Goal: Check status: Check status

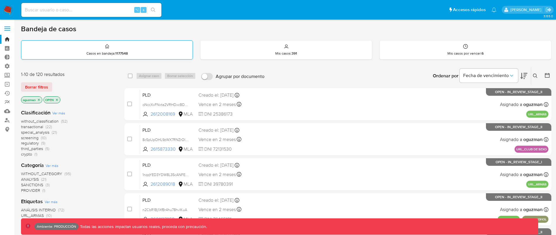
click at [182, 50] on div "Casos en bandeja : 1177548" at bounding box center [106, 50] width 171 height 19
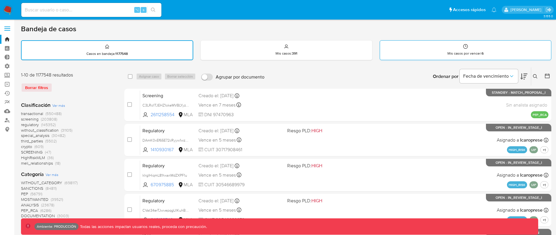
click at [410, 46] on div "Mis casos por vencer : 6" at bounding box center [465, 50] width 171 height 19
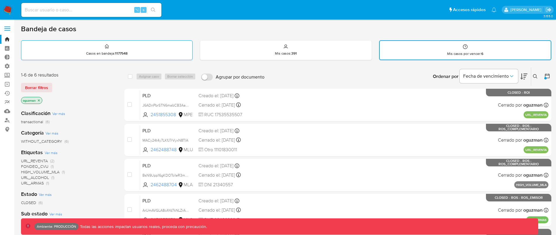
click at [167, 50] on div "Casos en bandeja : 1177548" at bounding box center [106, 50] width 171 height 19
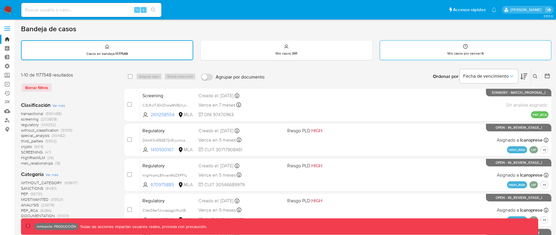
click at [434, 53] on div "Mis casos por vencer : 6" at bounding box center [465, 50] width 171 height 19
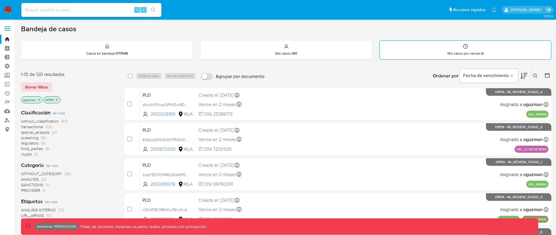
click at [444, 52] on div "Mis casos por vencer : 6" at bounding box center [465, 50] width 171 height 19
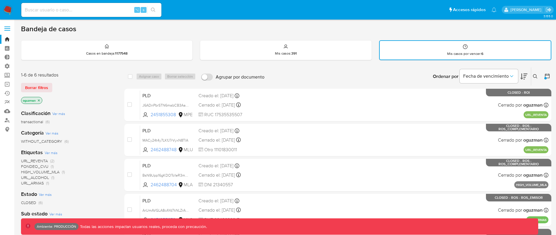
click at [546, 78] on div at bounding box center [545, 78] width 2 height 2
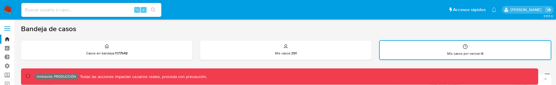
click at [450, 54] on p "Mis casos por vencer : 6" at bounding box center [465, 53] width 36 height 5
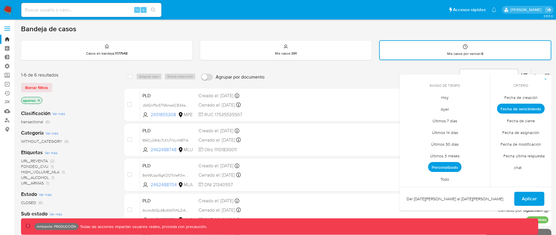
click at [369, 75] on div "Ordenar por Fecha de vencimiento No es posible ordenar los resultados mientras …" at bounding box center [409, 76] width 284 height 18
click at [547, 77] on button "button" at bounding box center [545, 78] width 12 height 9
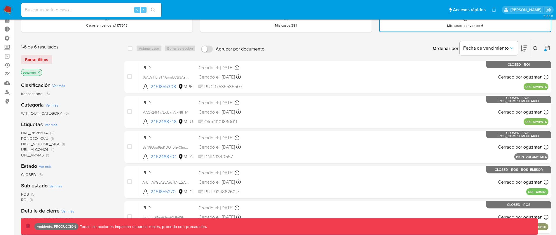
scroll to position [35, 0]
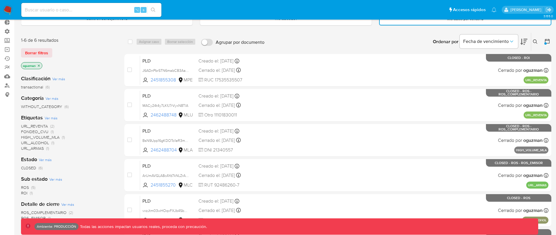
click at [49, 159] on span "Ver más" at bounding box center [45, 159] width 13 height 5
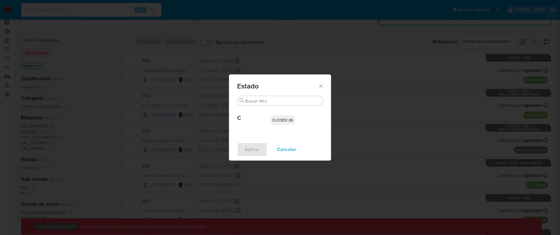
click at [321, 83] on icon "Cerrar" at bounding box center [321, 86] width 6 height 6
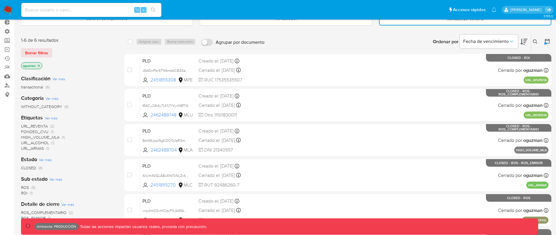
click at [39, 168] on span "(6)" at bounding box center [41, 168] width 4 height 6
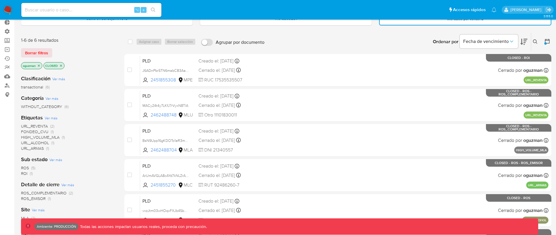
click at [63, 65] on icon "close-filter" at bounding box center [61, 66] width 4 height 4
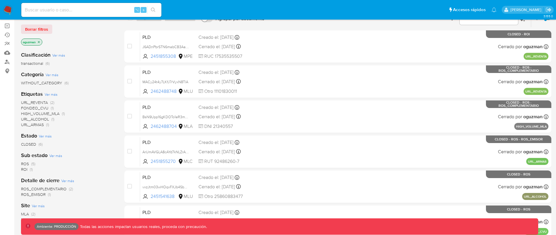
scroll to position [60, 0]
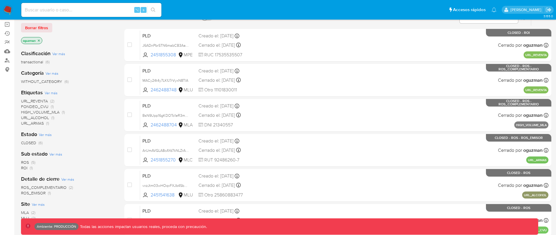
click at [44, 135] on span "Ver más" at bounding box center [45, 134] width 13 height 5
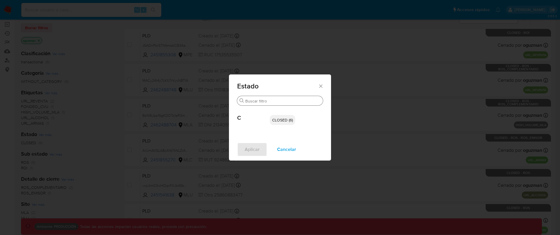
click at [258, 99] on input "Buscar" at bounding box center [282, 100] width 75 height 5
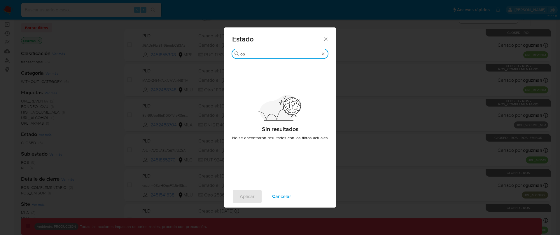
type input "o"
type input "OPEN"
click at [326, 39] on icon "Cerrar" at bounding box center [326, 39] width 6 height 6
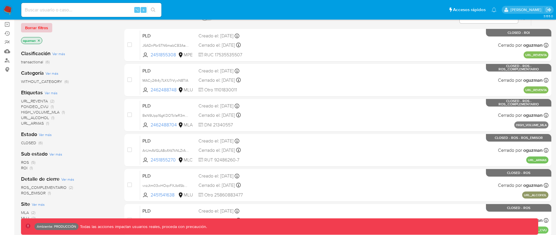
click at [39, 29] on span "Borrar filtros" at bounding box center [36, 28] width 23 height 8
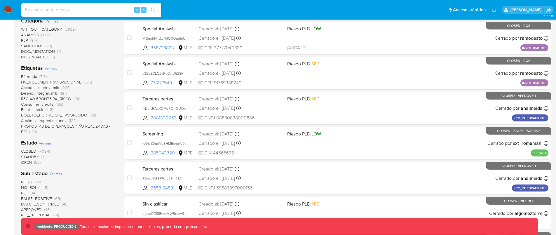
scroll to position [138, 0]
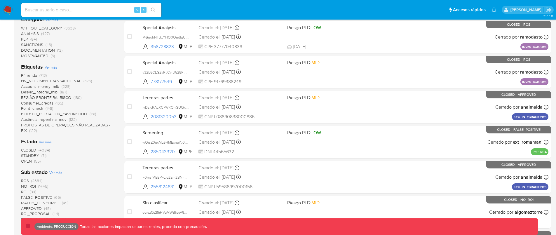
click at [31, 160] on span "OPEN" at bounding box center [26, 161] width 11 height 6
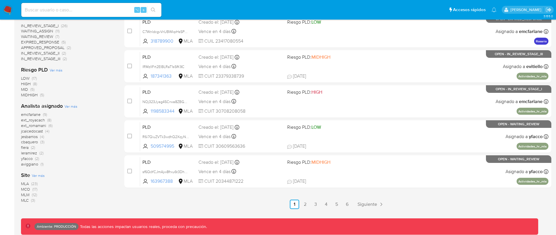
scroll to position [247, 0]
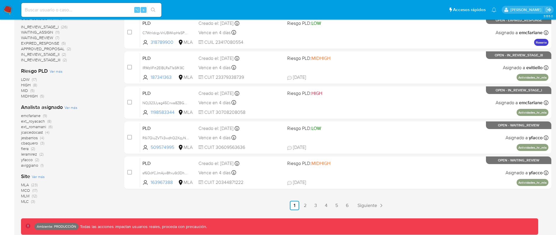
click at [70, 108] on span "Ver más" at bounding box center [70, 107] width 13 height 5
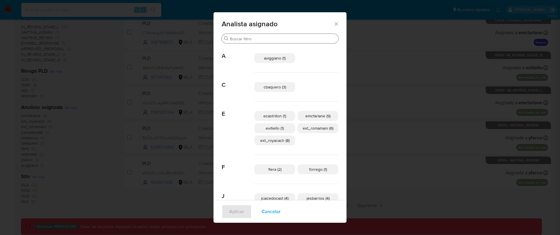
click at [253, 38] on input "Buscar" at bounding box center [283, 38] width 106 height 5
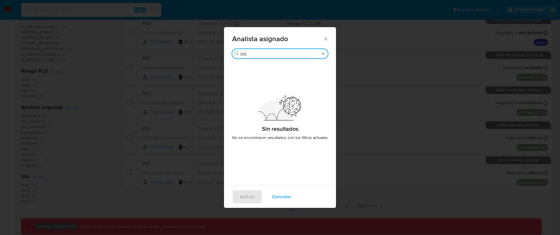
type input "O"
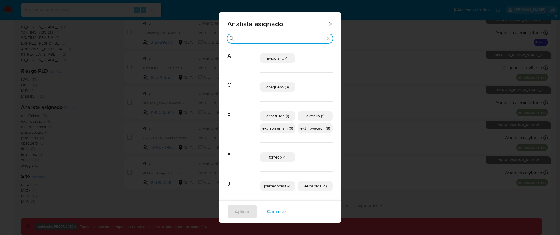
type input "OG"
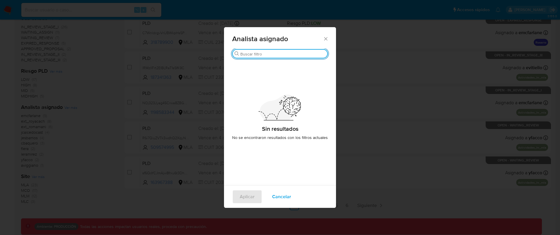
click at [282, 200] on span "Cancelar" at bounding box center [281, 196] width 19 height 13
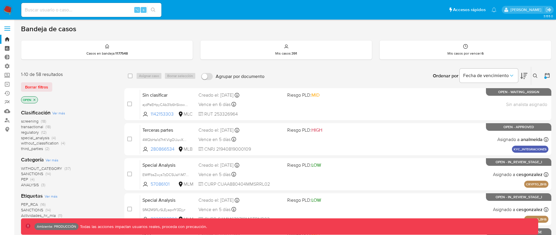
click at [8, 47] on link "Tablero" at bounding box center [34, 48] width 69 height 9
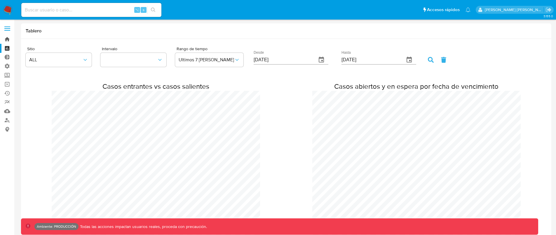
drag, startPoint x: 0, startPoint y: 0, endPoint x: 7, endPoint y: 40, distance: 40.8
click at [7, 40] on link "Bandeja" at bounding box center [34, 39] width 69 height 9
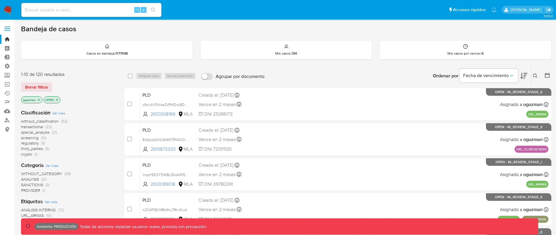
click at [546, 76] on icon at bounding box center [547, 75] width 6 height 6
click at [549, 76] on icon at bounding box center [547, 75] width 6 height 6
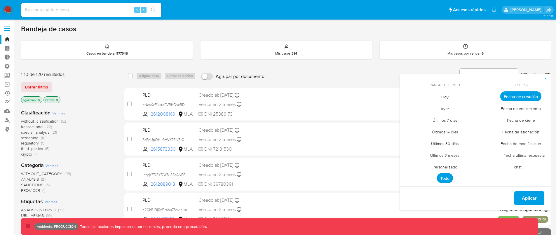
click at [453, 166] on span "Personalizado" at bounding box center [444, 167] width 37 height 12
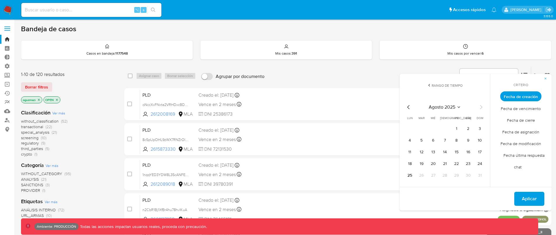
click at [528, 110] on span "Fecha de vencimiento" at bounding box center [521, 108] width 52 height 12
click at [459, 139] on button "8" at bounding box center [456, 140] width 9 height 9
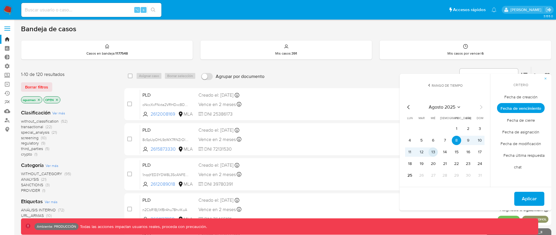
click at [436, 151] on button "13" at bounding box center [432, 151] width 9 height 9
click at [533, 196] on span "Aplicar" at bounding box center [529, 198] width 15 height 13
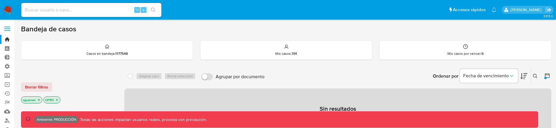
click at [546, 75] on icon at bounding box center [547, 75] width 6 height 6
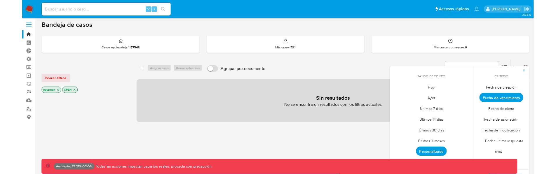
scroll to position [10, 0]
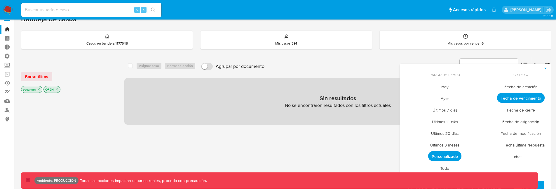
click at [522, 98] on span "Fecha de vencimiento" at bounding box center [521, 98] width 48 height 10
click at [455, 153] on span "Personalizado" at bounding box center [444, 156] width 33 height 10
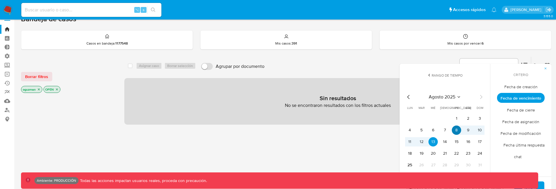
click at [457, 131] on button "8" at bounding box center [456, 130] width 9 height 9
click at [481, 131] on button "10" at bounding box center [479, 130] width 9 height 9
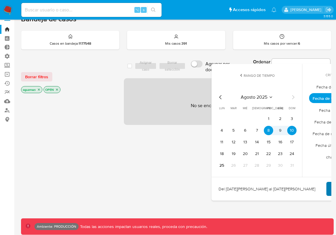
click at [329, 187] on button "Aplicar" at bounding box center [341, 189] width 30 height 14
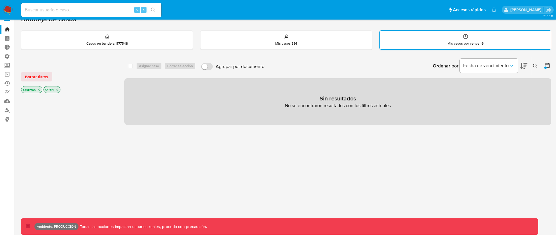
drag, startPoint x: 431, startPoint y: 38, endPoint x: 433, endPoint y: 41, distance: 3.0
click at [431, 39] on div "Mis casos por vencer : 6" at bounding box center [465, 40] width 171 height 19
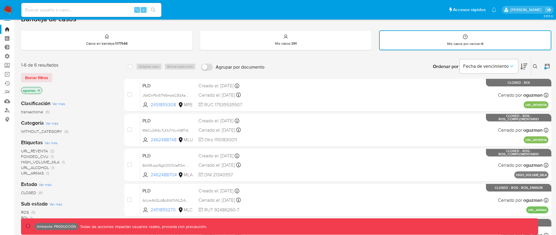
click at [548, 67] on icon at bounding box center [547, 66] width 6 height 6
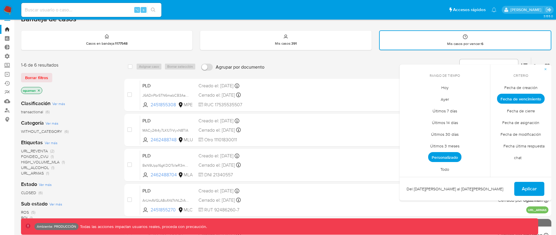
click at [449, 160] on span "Personalizado" at bounding box center [444, 157] width 33 height 10
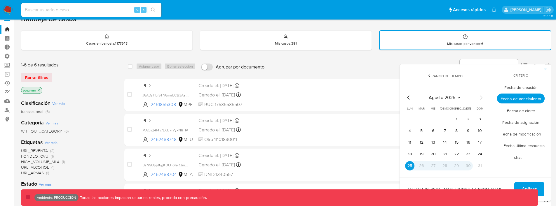
click at [530, 186] on span "Aplicar" at bounding box center [529, 189] width 15 height 13
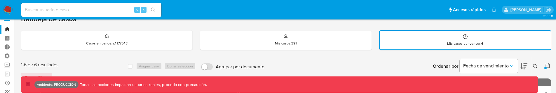
click at [546, 68] on icon at bounding box center [547, 66] width 5 height 5
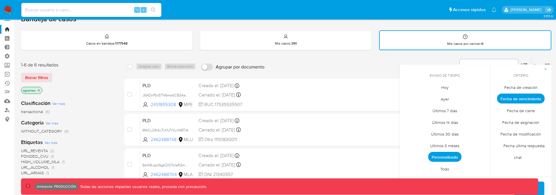
drag, startPoint x: 544, startPoint y: 189, endPoint x: 538, endPoint y: 191, distance: 6.6
click at [544, 189] on button "Aplicar" at bounding box center [529, 189] width 30 height 14
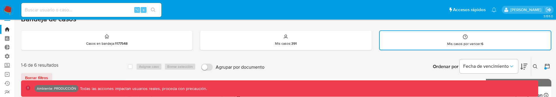
click at [548, 66] on icon at bounding box center [547, 66] width 6 height 6
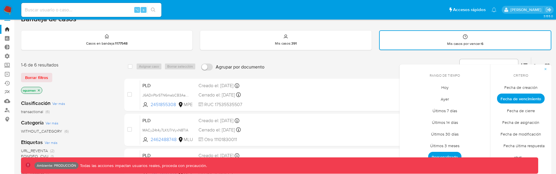
click at [454, 155] on span "Personalizado" at bounding box center [444, 157] width 33 height 10
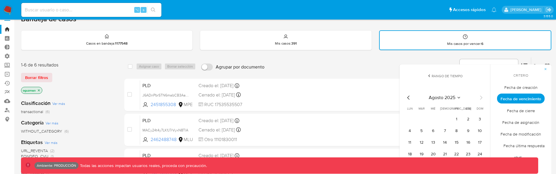
click at [495, 174] on html "Pausado Ver notificaciones ⌥ s Accesos rápidos Presiona las siguientes teclas p…" at bounding box center [278, 157] width 556 height 335
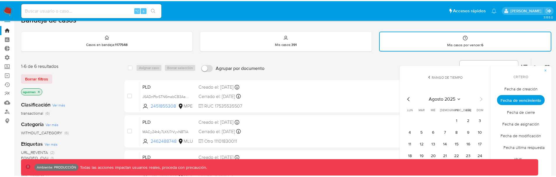
scroll to position [16, 0]
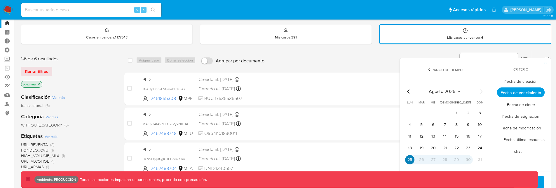
click at [411, 158] on button "25" at bounding box center [409, 159] width 9 height 9
click at [411, 160] on button "25" at bounding box center [409, 159] width 9 height 9
drag, startPoint x: 542, startPoint y: 182, endPoint x: 512, endPoint y: 187, distance: 30.5
click at [542, 182] on button "Aplicar" at bounding box center [529, 183] width 30 height 14
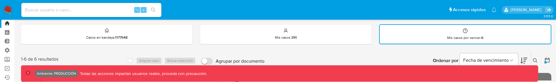
click at [547, 60] on icon at bounding box center [547, 60] width 6 height 6
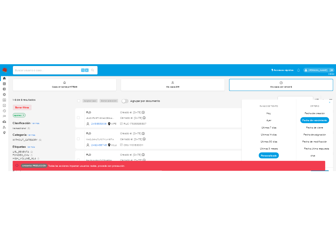
scroll to position [21, 0]
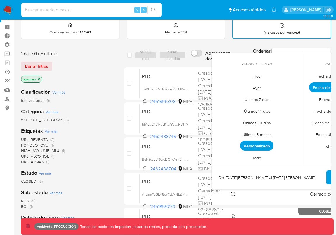
click at [326, 174] on button "Aplicar" at bounding box center [341, 177] width 30 height 14
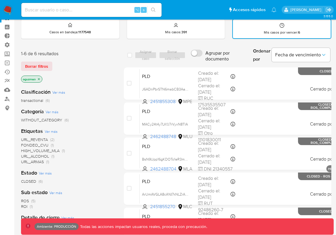
click at [73, 9] on input at bounding box center [91, 10] width 140 height 8
paste input "Lk69Hax7QoXv3LosQ6Zl8K1E"
type input "Lk69Hax7QoXv3LosQ6Zl8K1E"
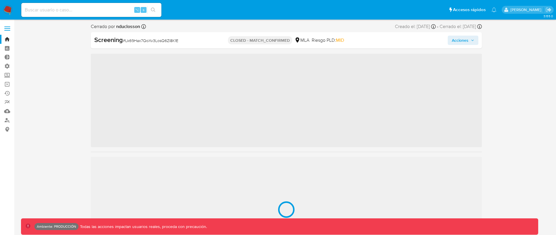
scroll to position [275, 0]
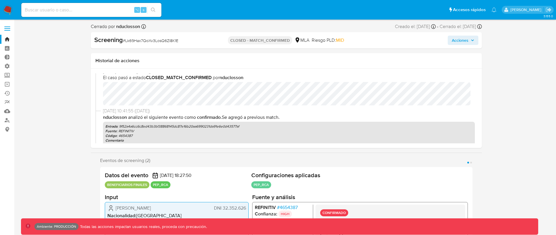
select select "10"
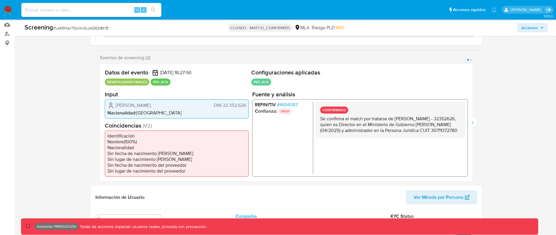
scroll to position [89, 0]
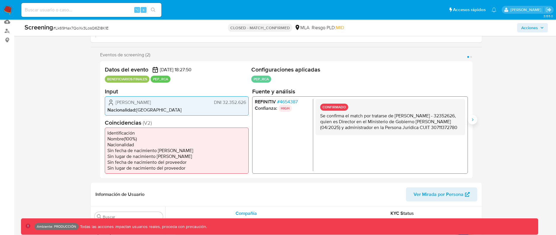
click at [474, 122] on button "Siguiente" at bounding box center [472, 119] width 9 height 9
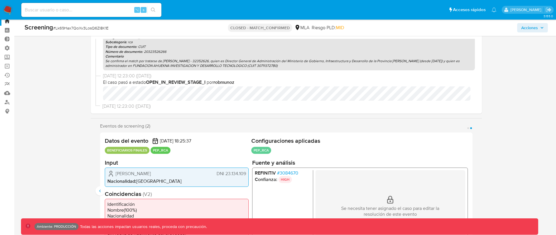
scroll to position [96, 0]
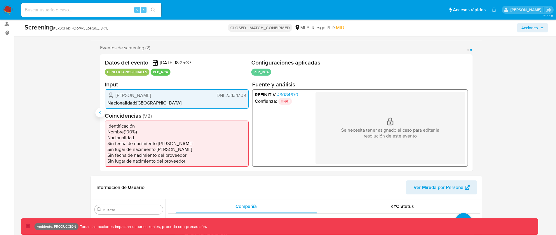
click at [95, 111] on button "Anterior" at bounding box center [99, 112] width 9 height 9
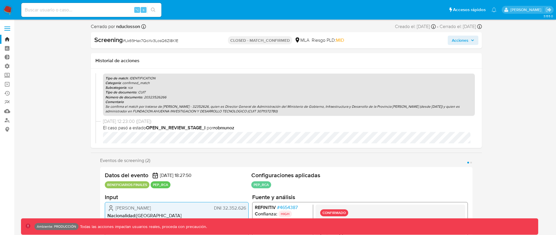
scroll to position [99, 0]
